Goal: Information Seeking & Learning: Learn about a topic

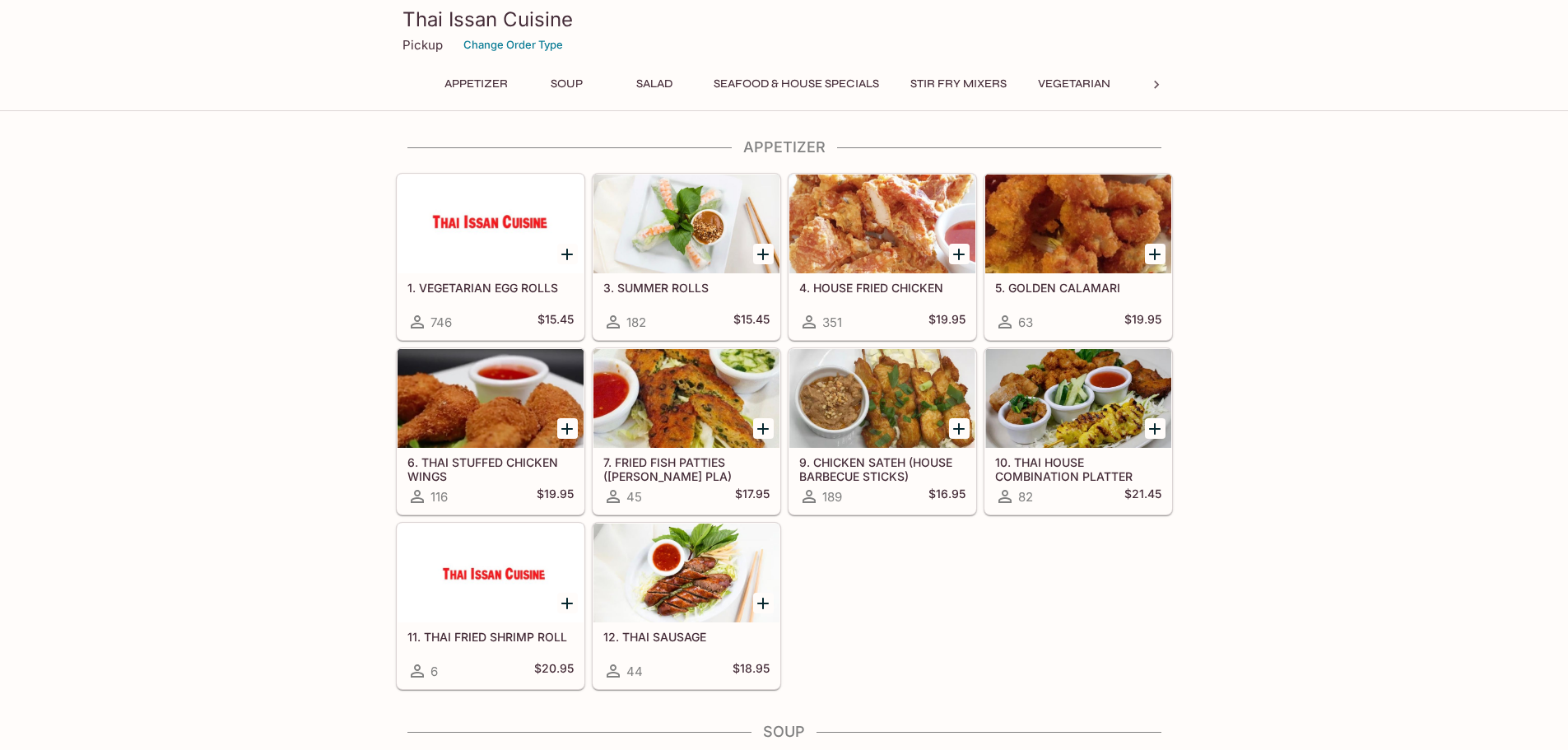
click at [683, 246] on div at bounding box center [685, 224] width 186 height 99
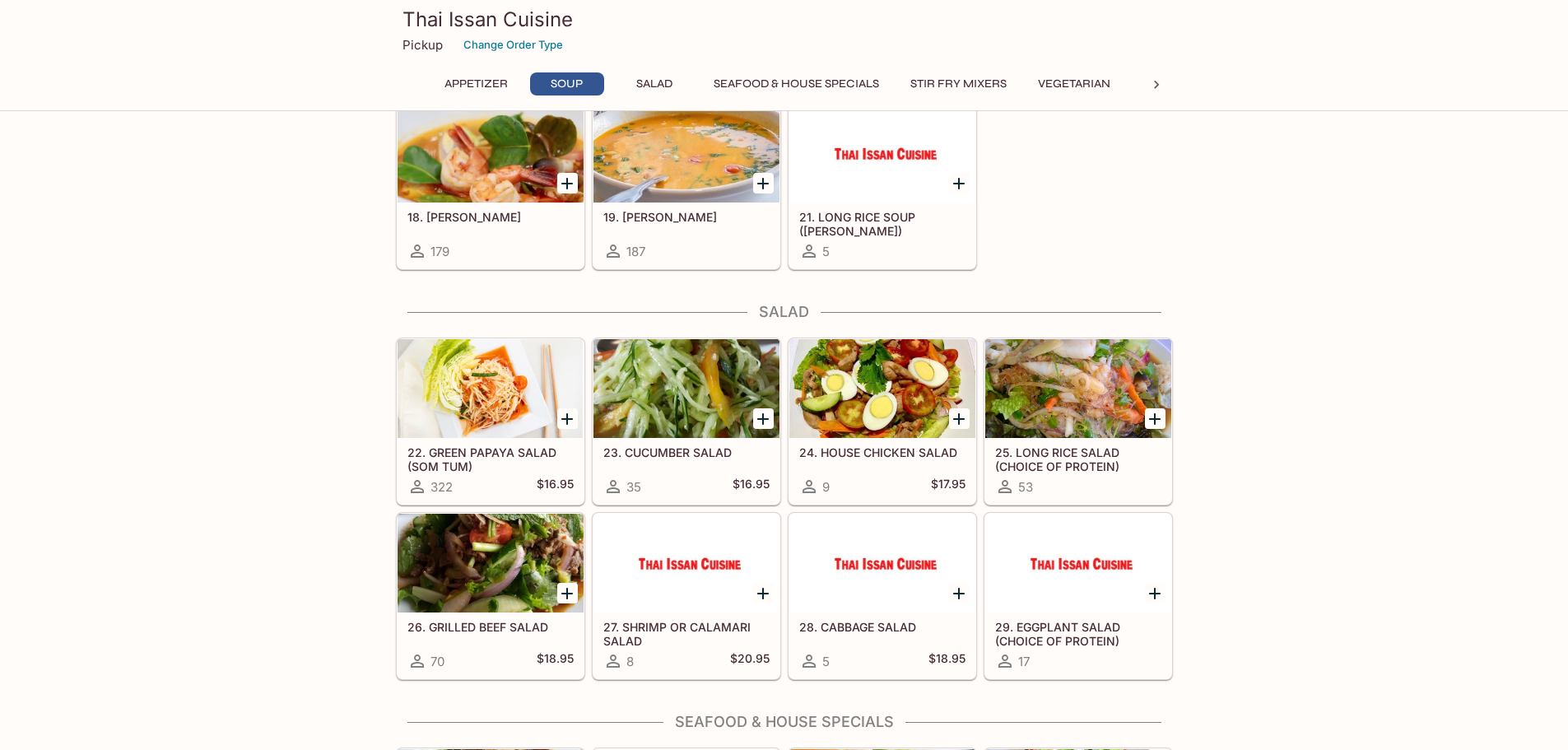
scroll to position [658, 0]
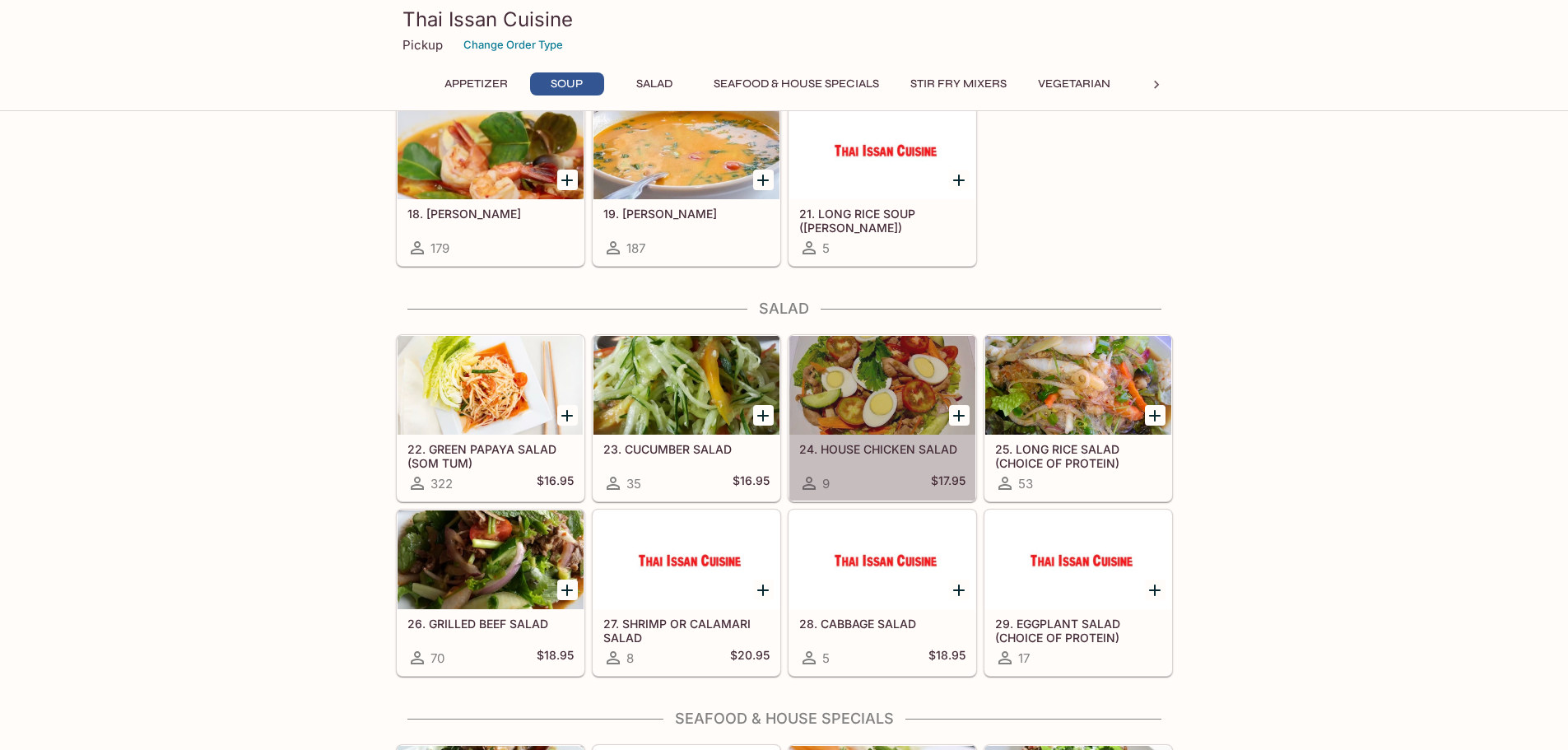
click at [877, 391] on div at bounding box center [882, 385] width 186 height 99
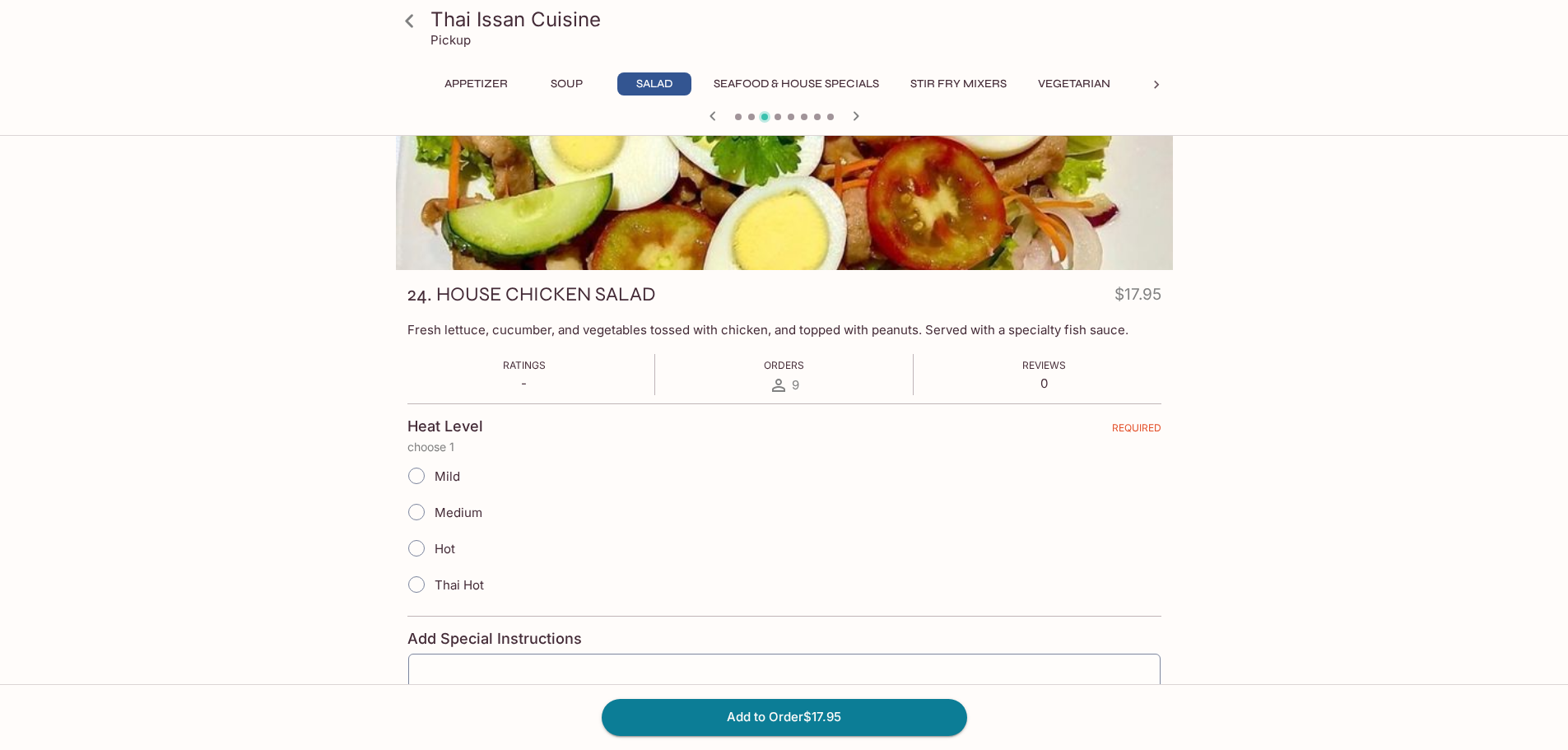
scroll to position [82, 0]
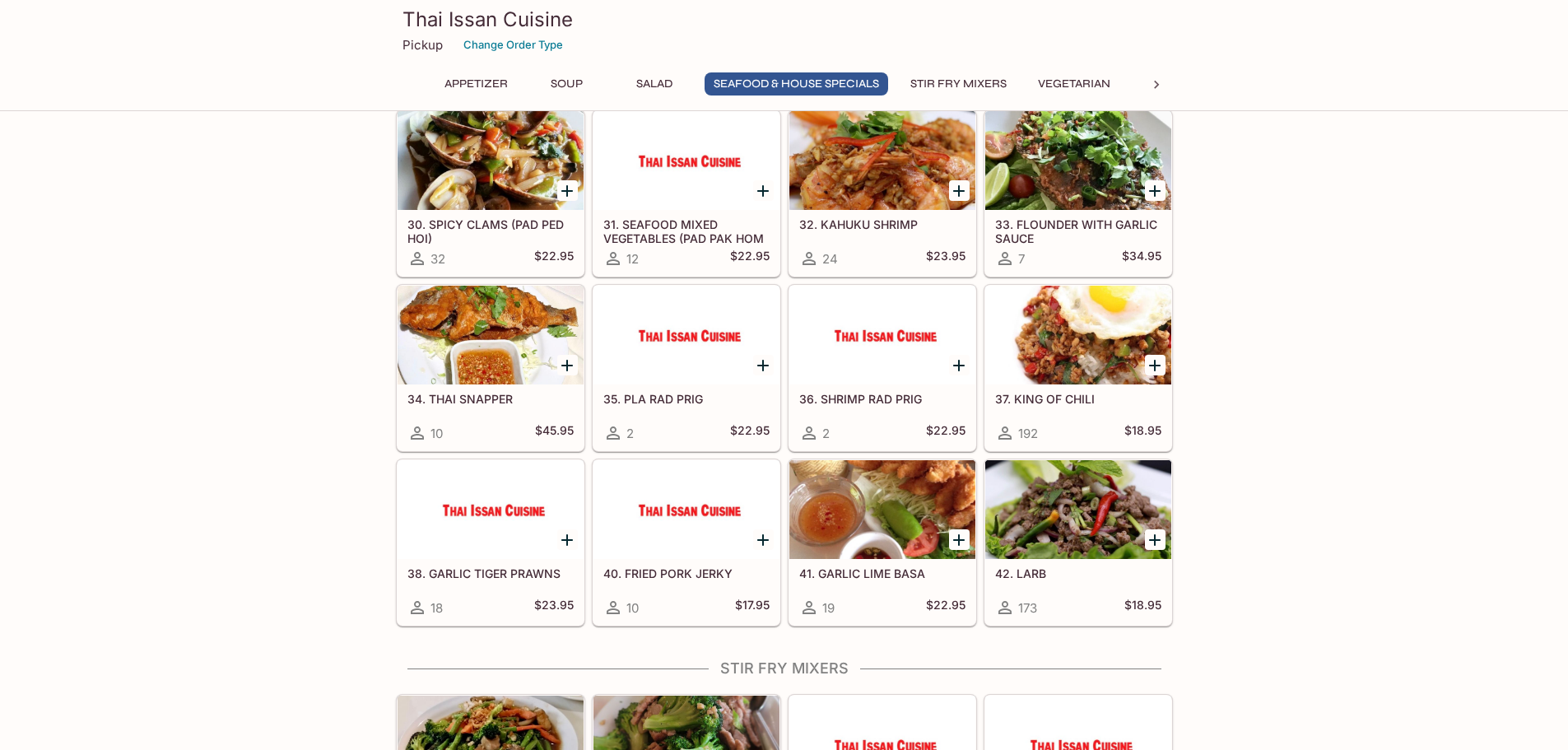
scroll to position [1350, 0]
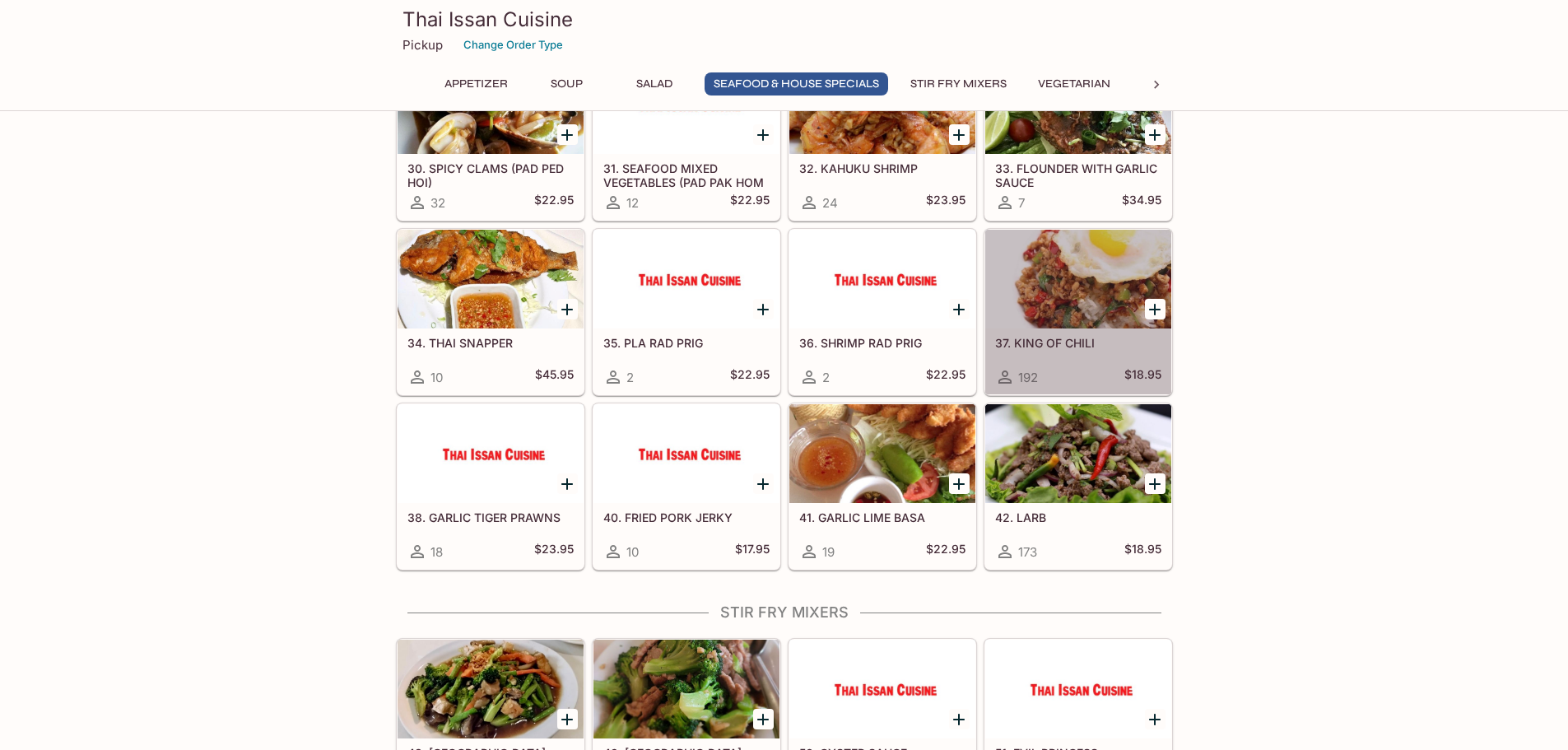
click at [1054, 308] on div at bounding box center [1078, 279] width 186 height 99
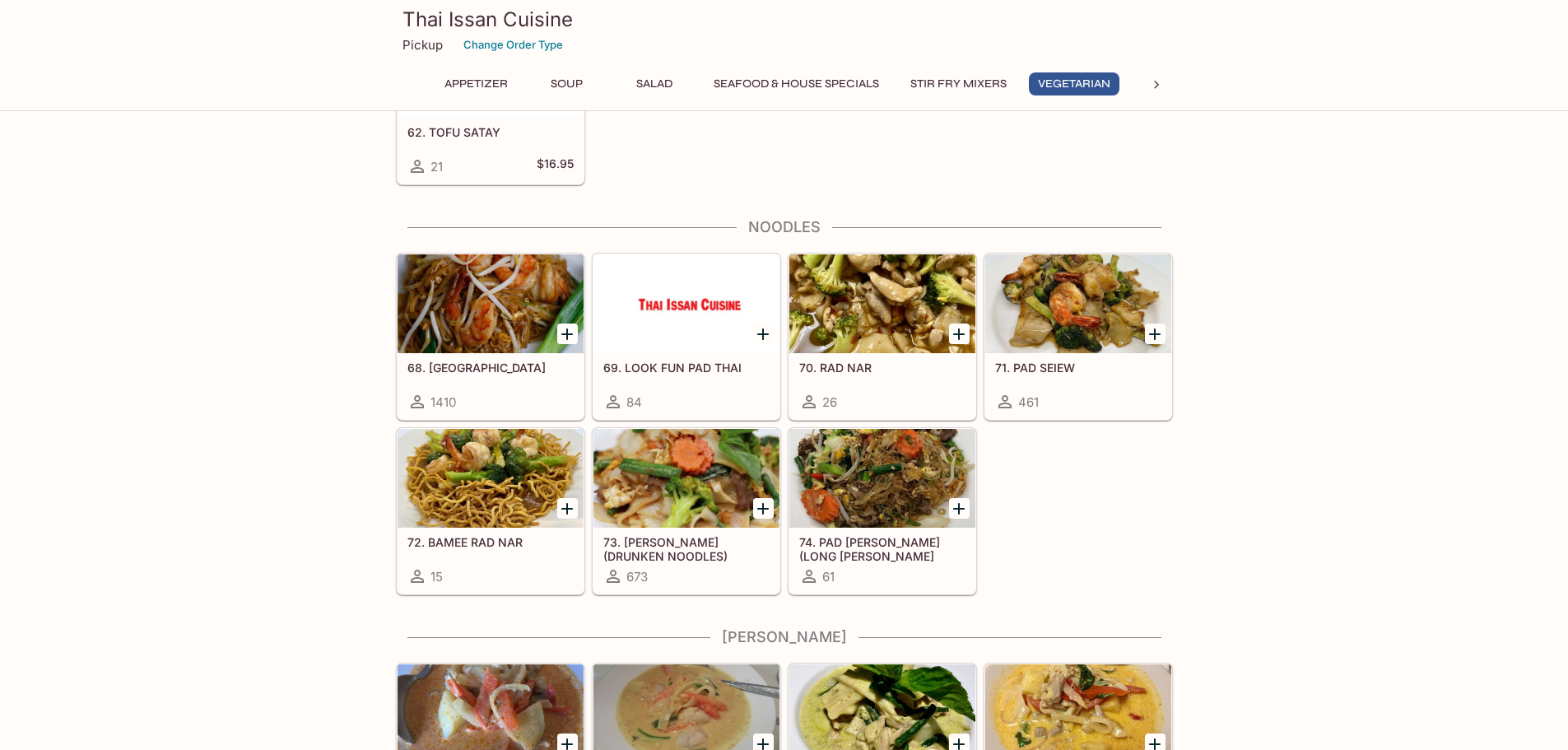
scroll to position [2749, 0]
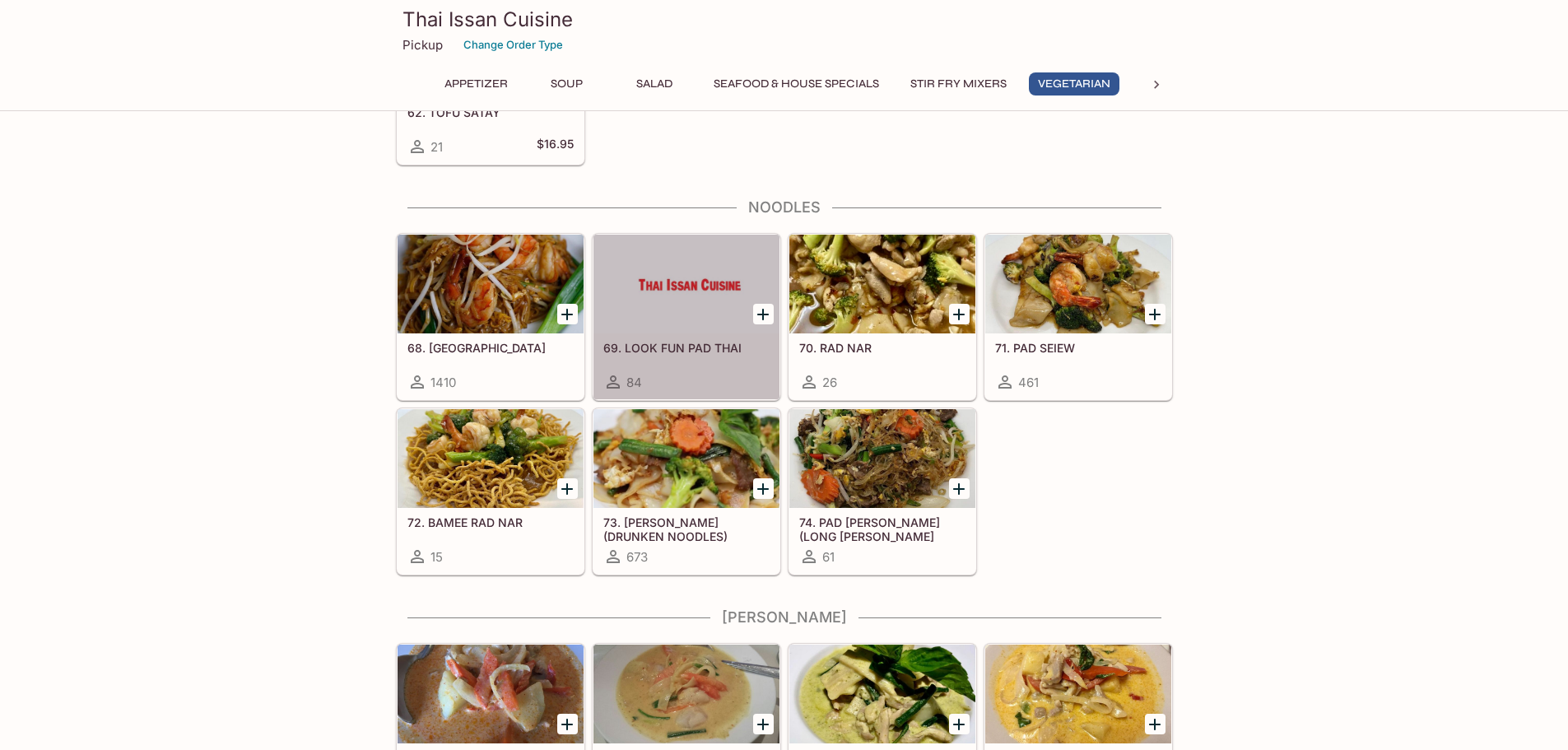
click at [662, 292] on div at bounding box center [685, 284] width 186 height 99
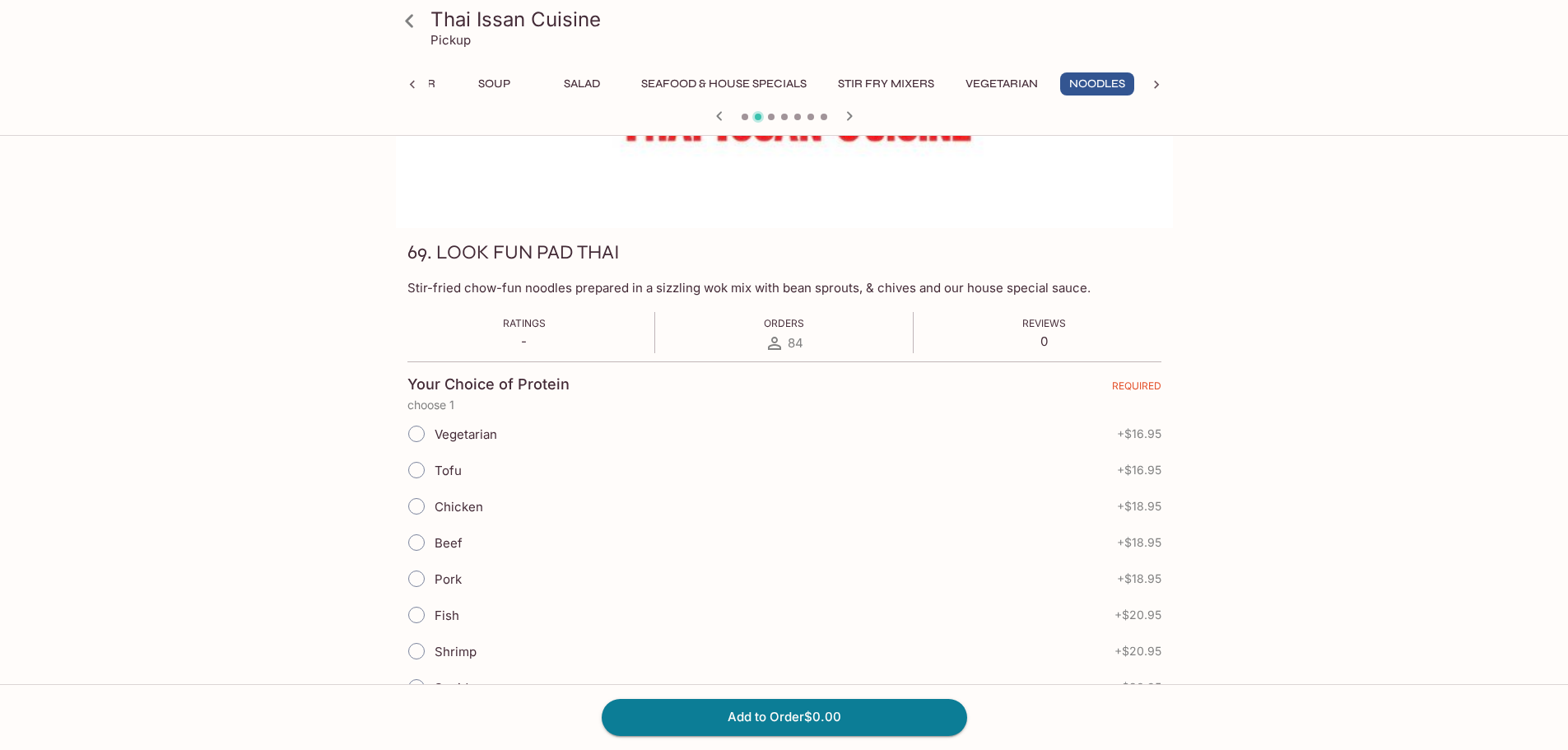
scroll to position [165, 0]
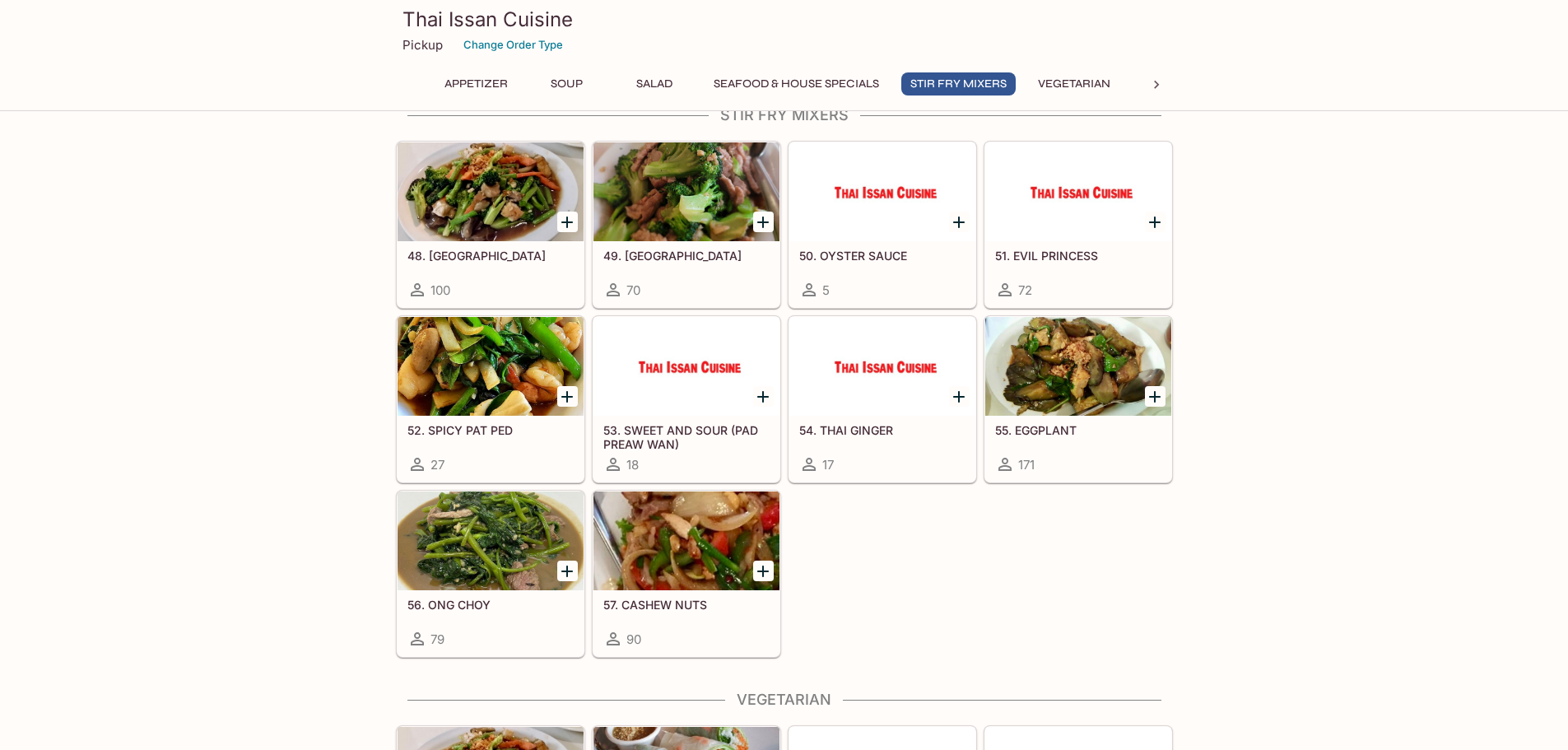
scroll to position [1843, 0]
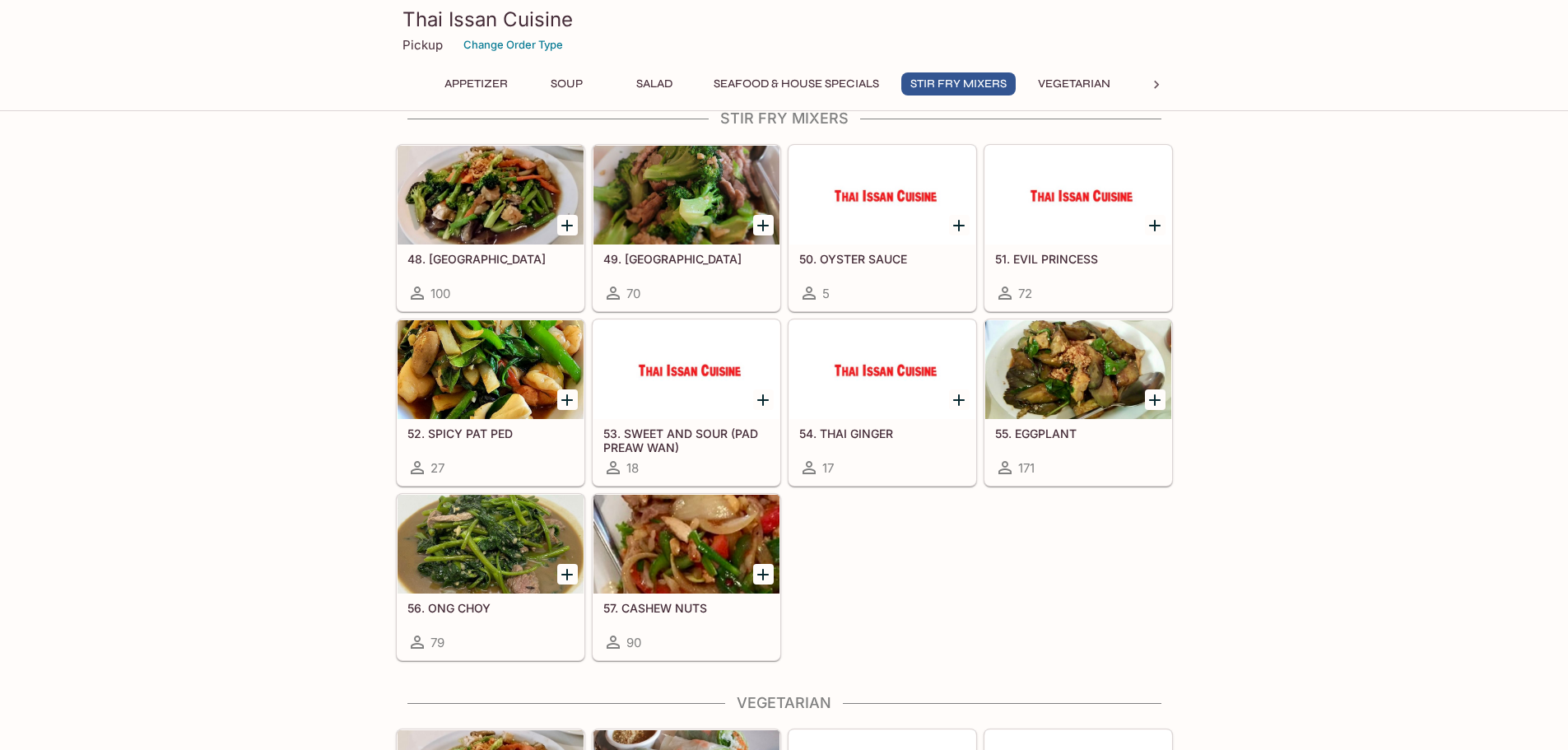
click at [484, 366] on div at bounding box center [490, 370] width 186 height 99
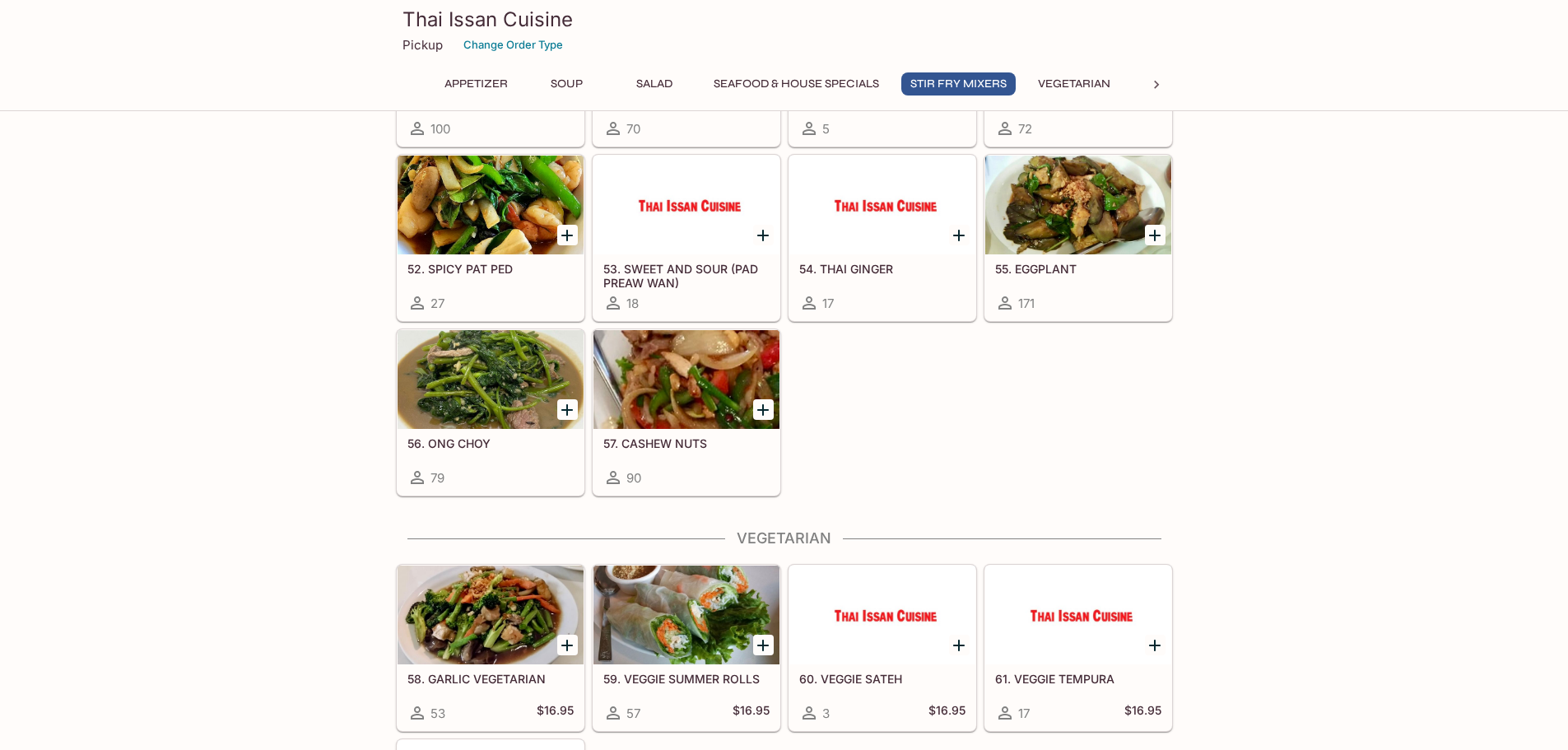
scroll to position [1926, 0]
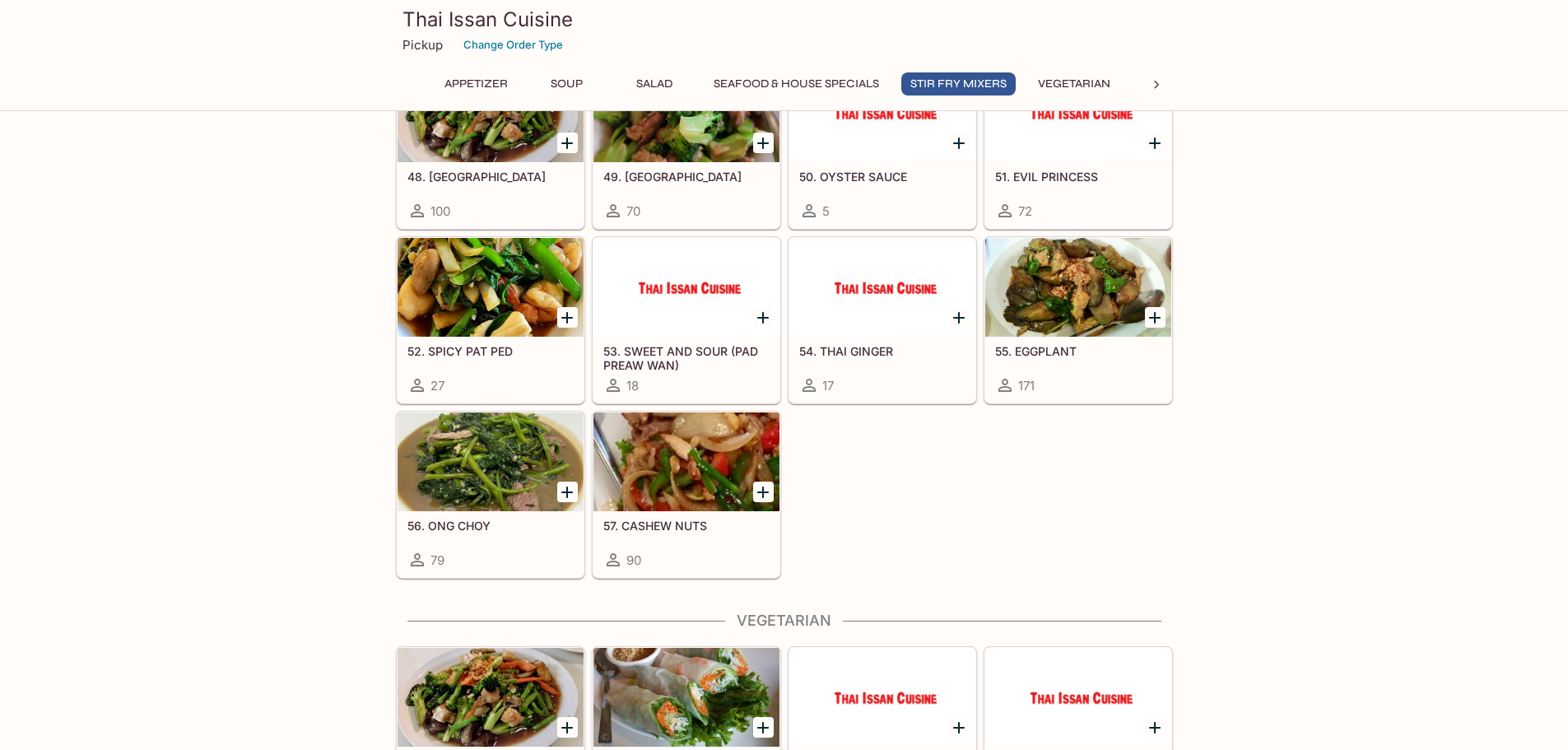
click at [467, 458] on div at bounding box center [490, 461] width 186 height 99
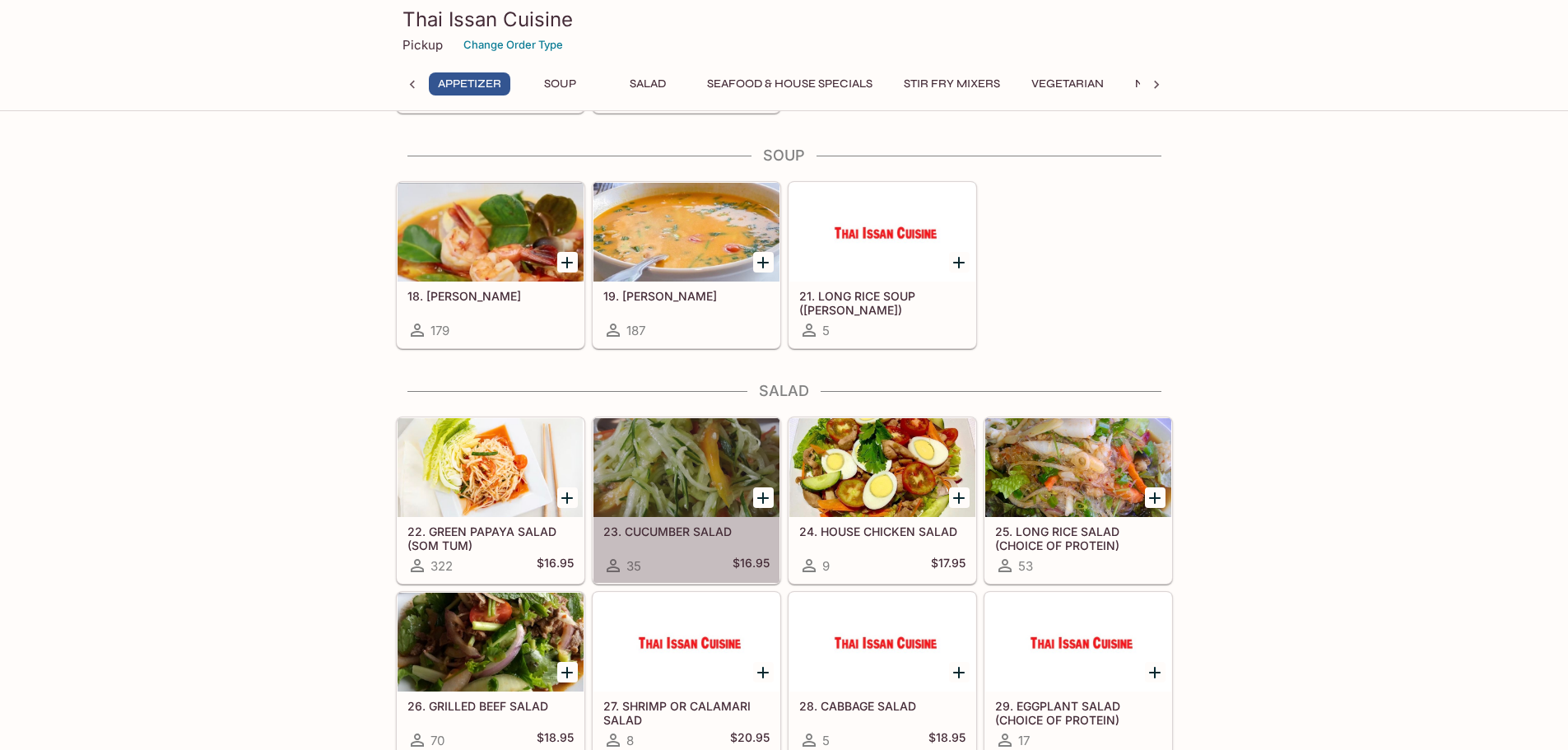
click at [675, 477] on div at bounding box center [685, 467] width 186 height 99
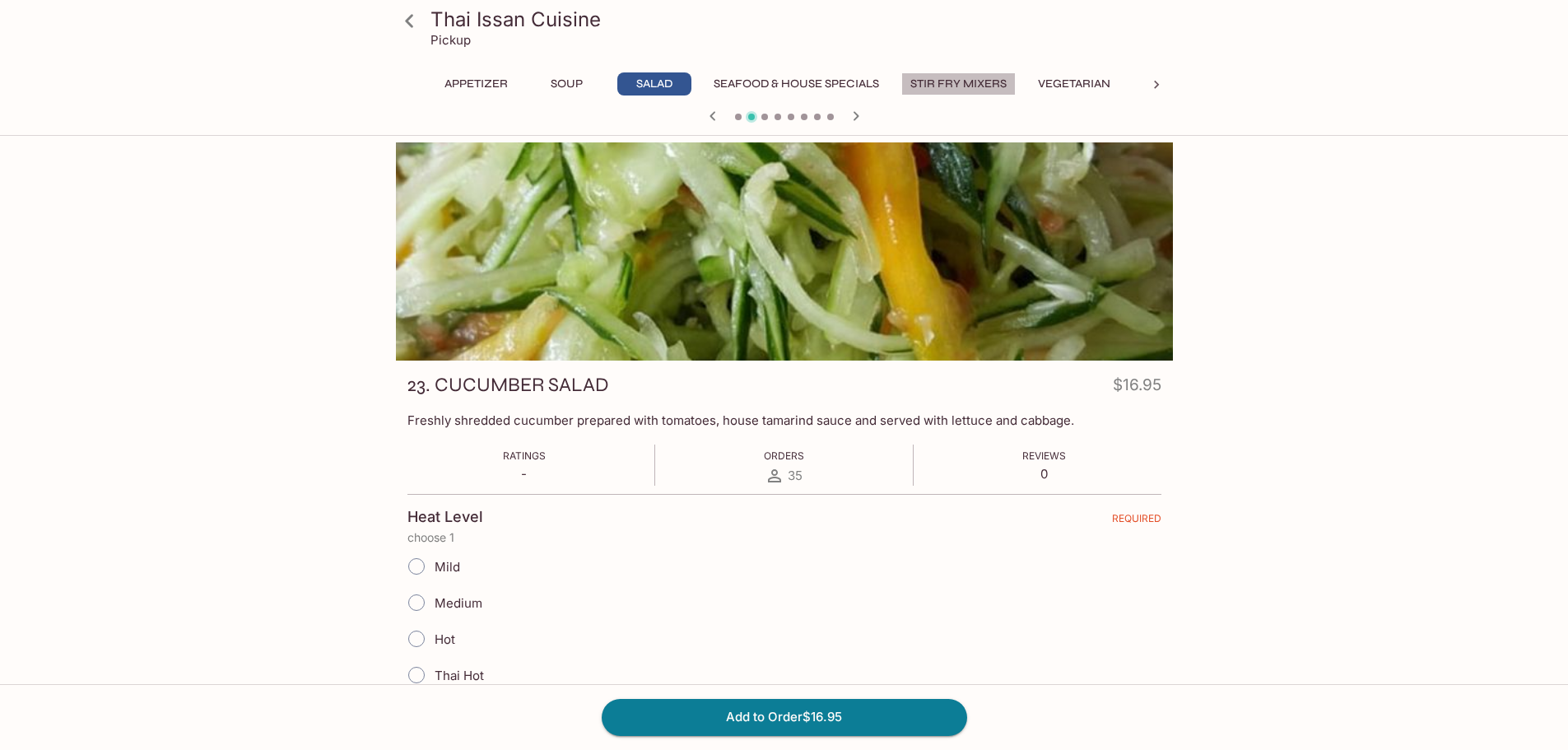
click at [965, 84] on button "Stir Fry Mixers" at bounding box center [958, 84] width 114 height 23
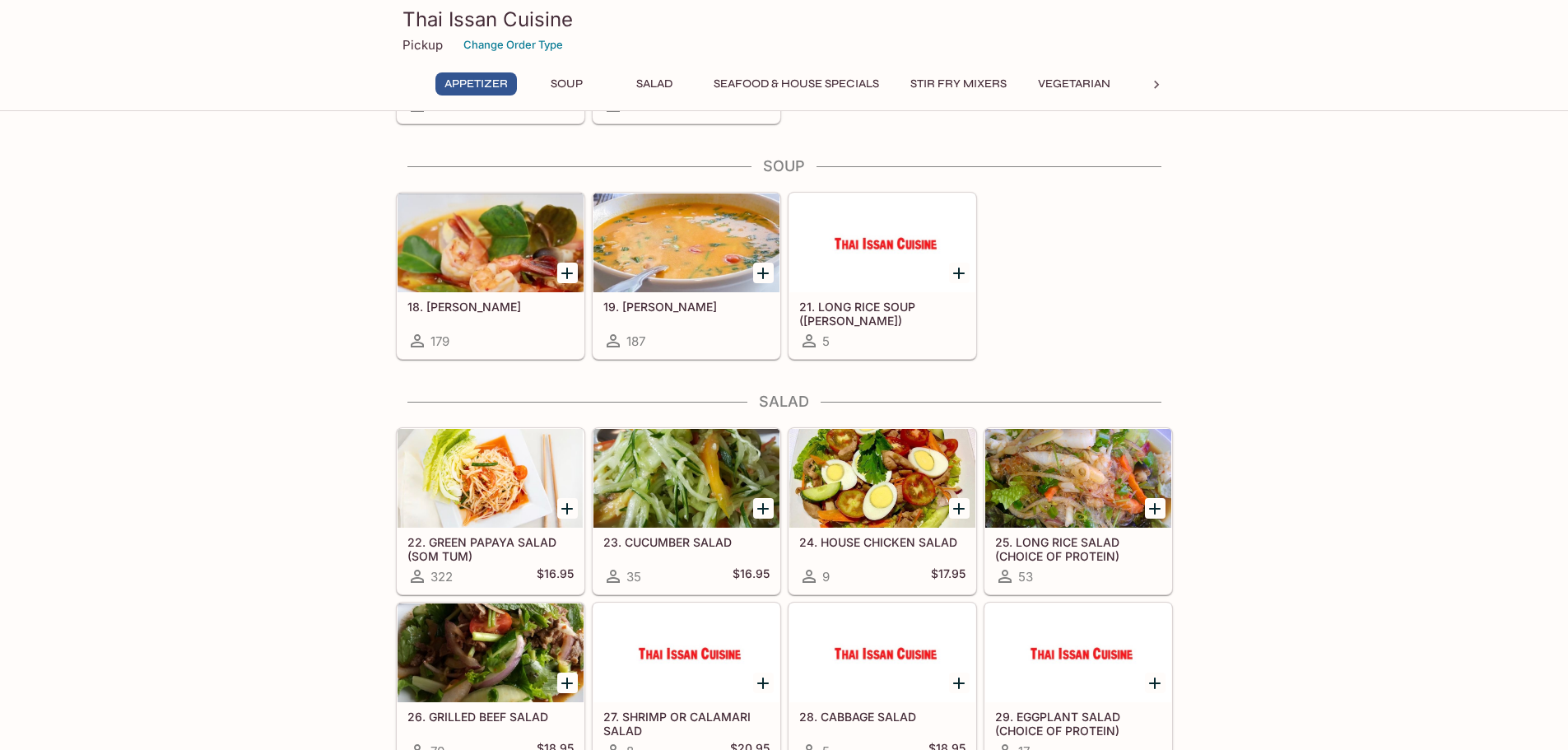
scroll to position [576, 0]
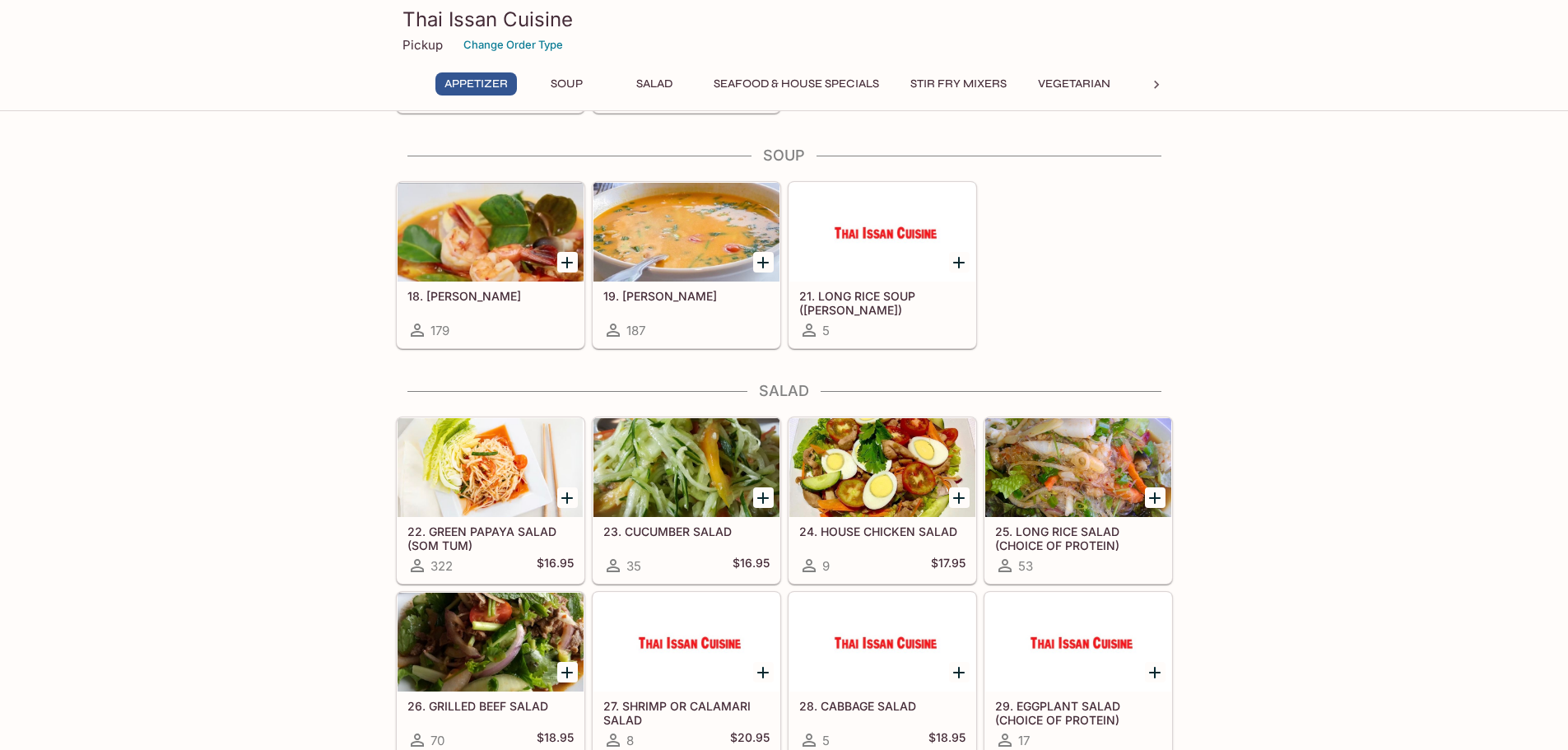
click at [692, 487] on div at bounding box center [685, 467] width 186 height 99
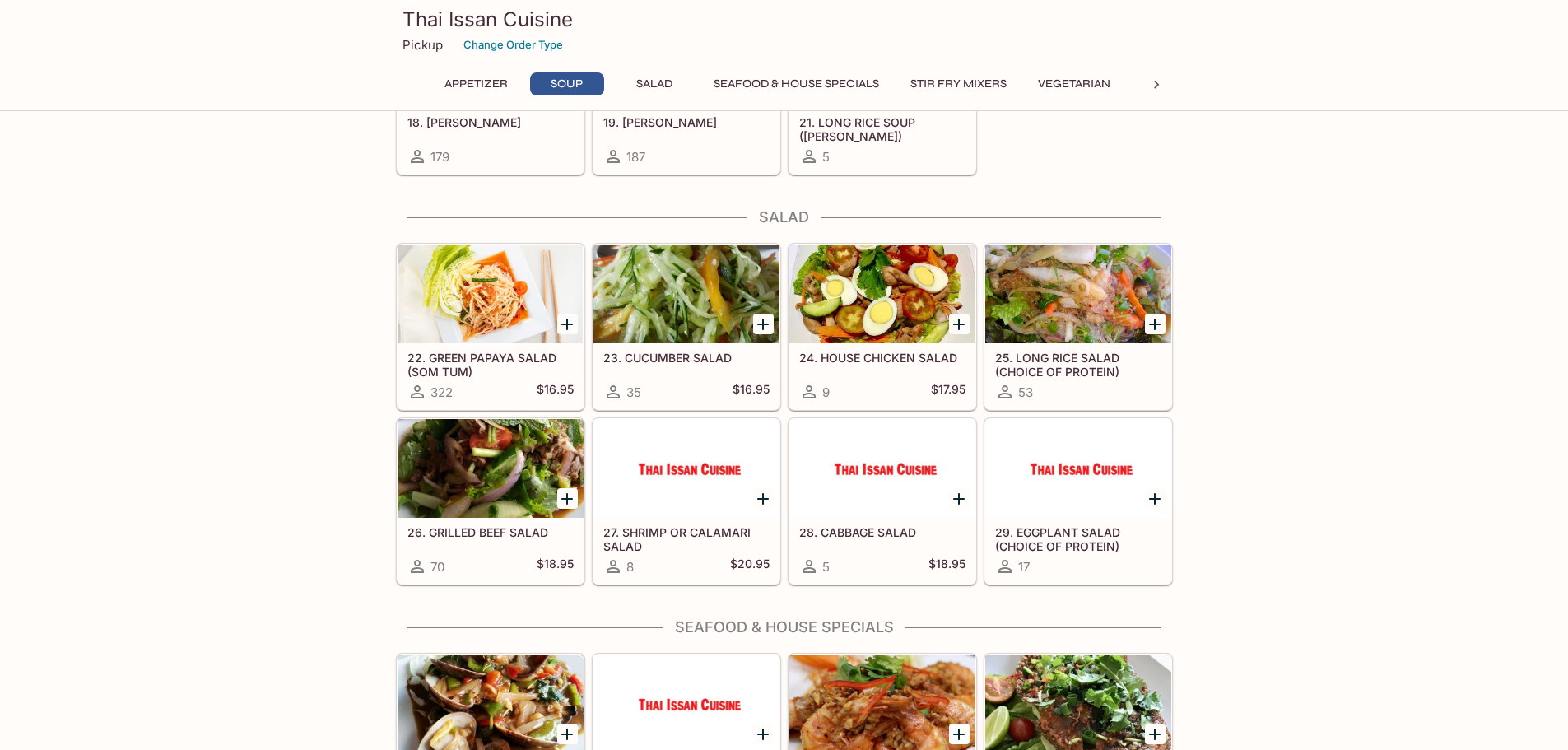
scroll to position [774, 0]
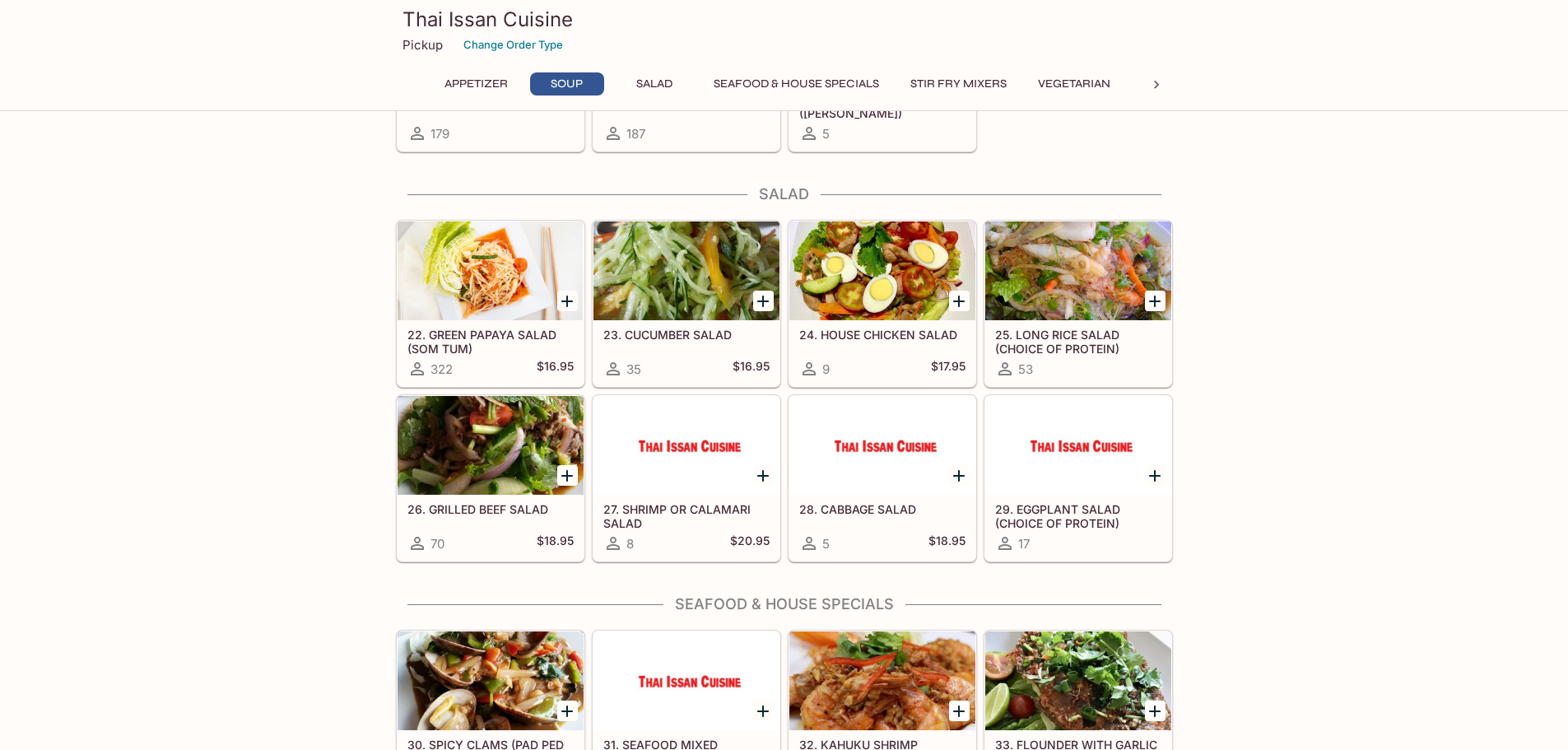
click at [438, 486] on div at bounding box center [490, 445] width 186 height 99
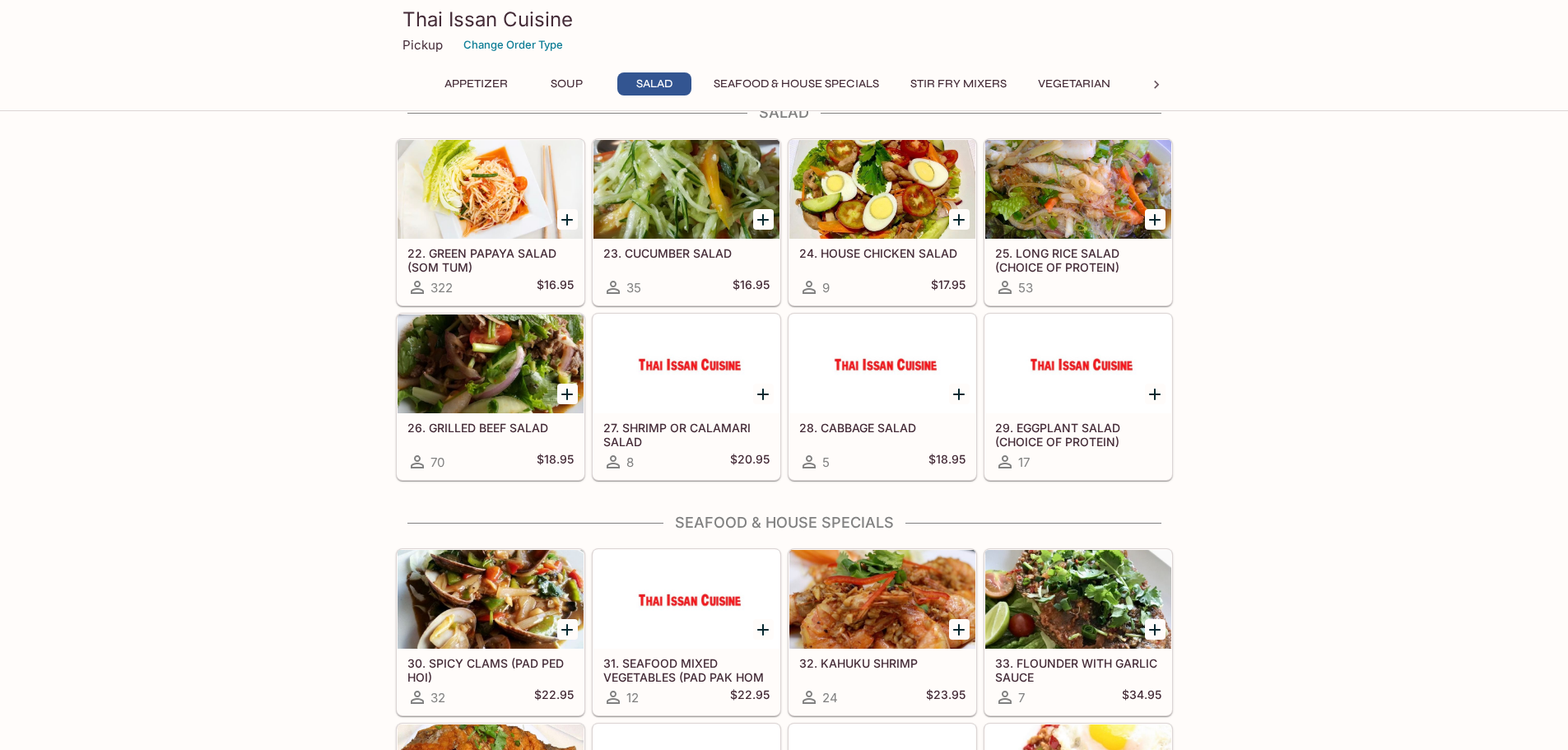
scroll to position [856, 0]
click at [1081, 224] on div at bounding box center [1078, 189] width 186 height 99
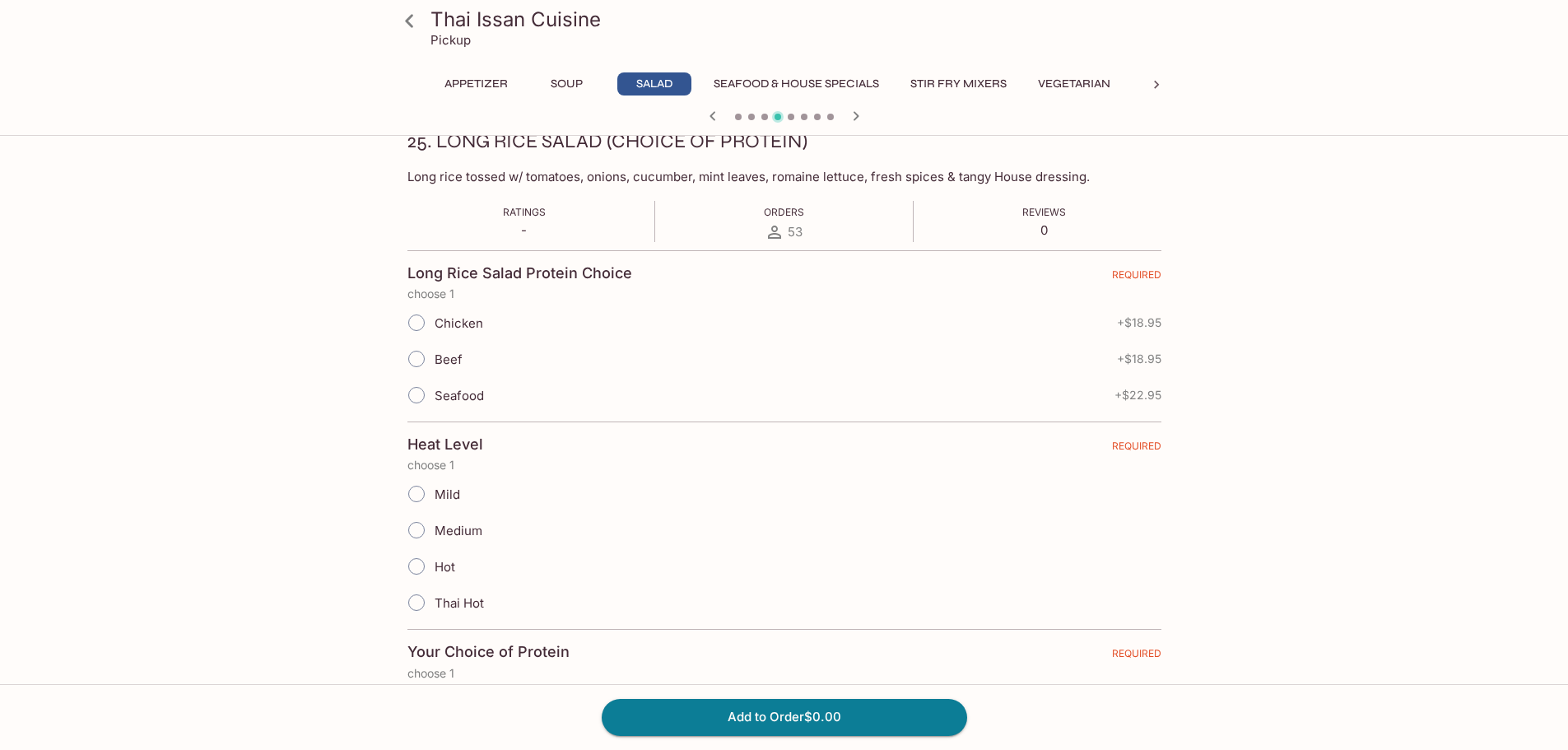
scroll to position [329, 0]
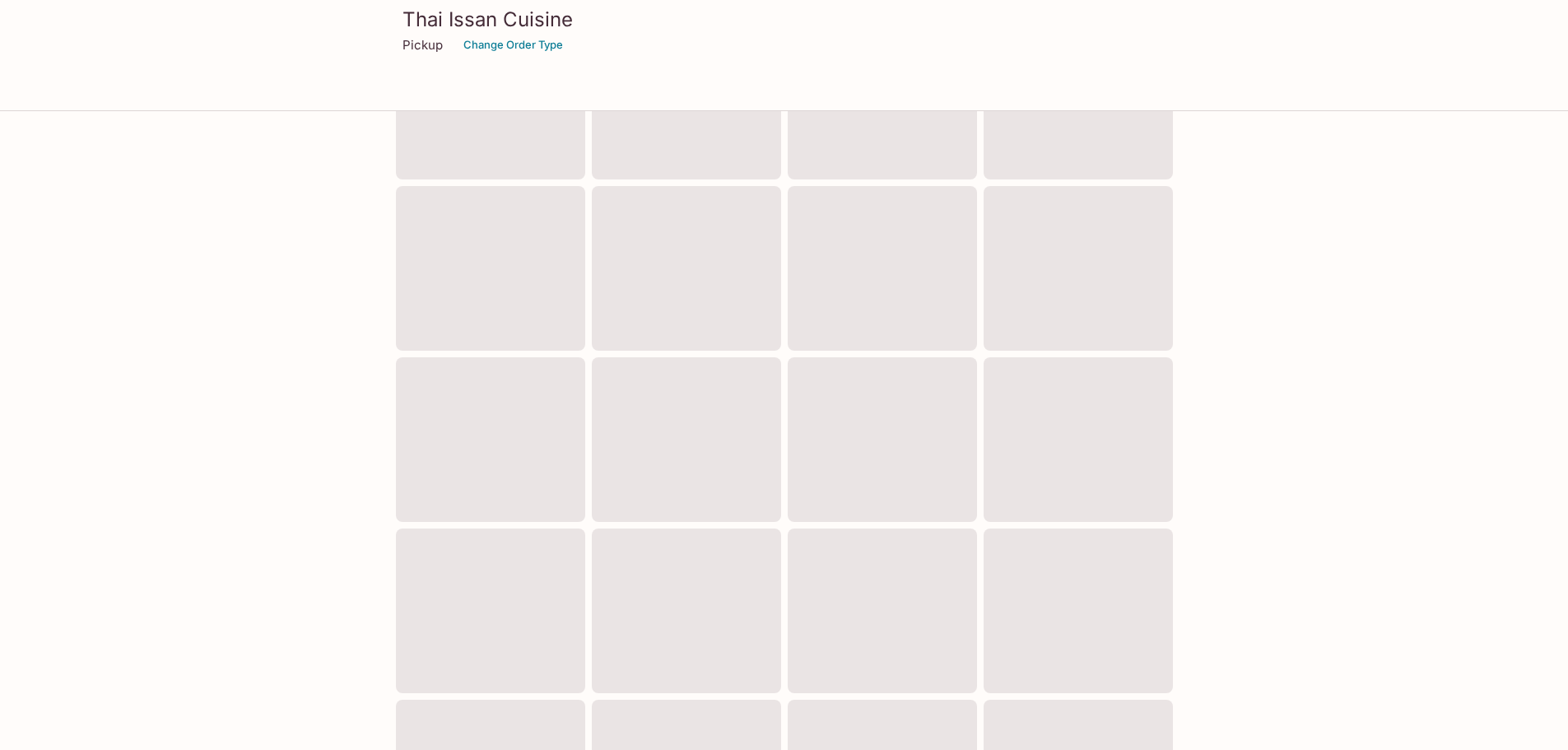
scroll to position [443, 0]
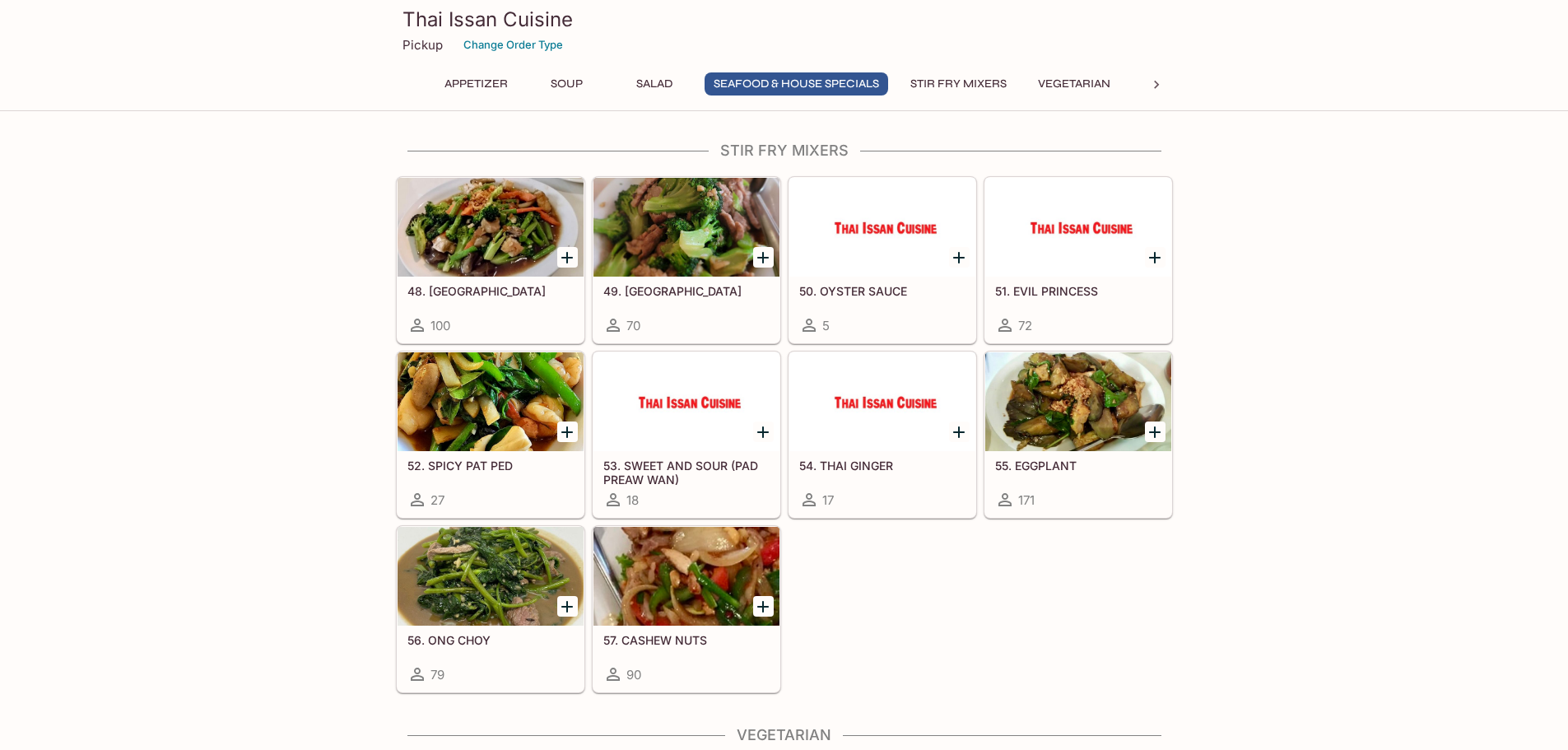
scroll to position [1729, 0]
